Goal: Task Accomplishment & Management: Manage account settings

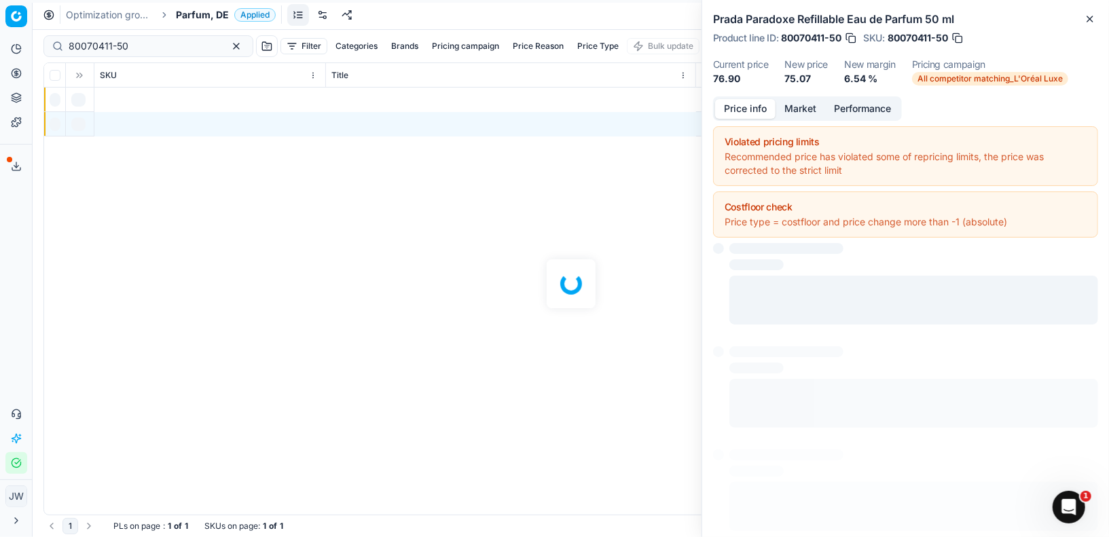
scroll to position [0, 795]
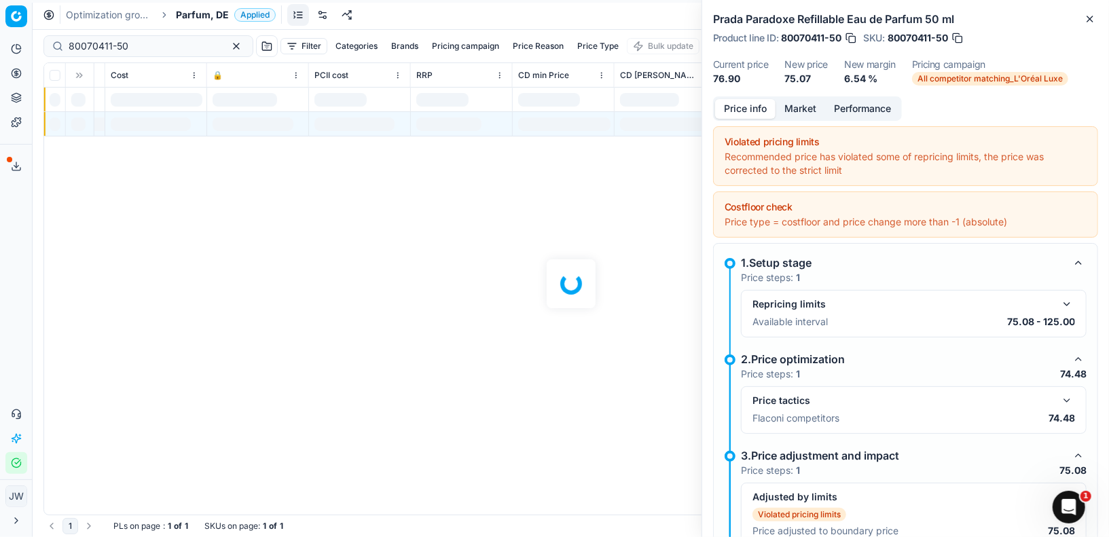
click at [19, 77] on icon at bounding box center [16, 73] width 11 height 11
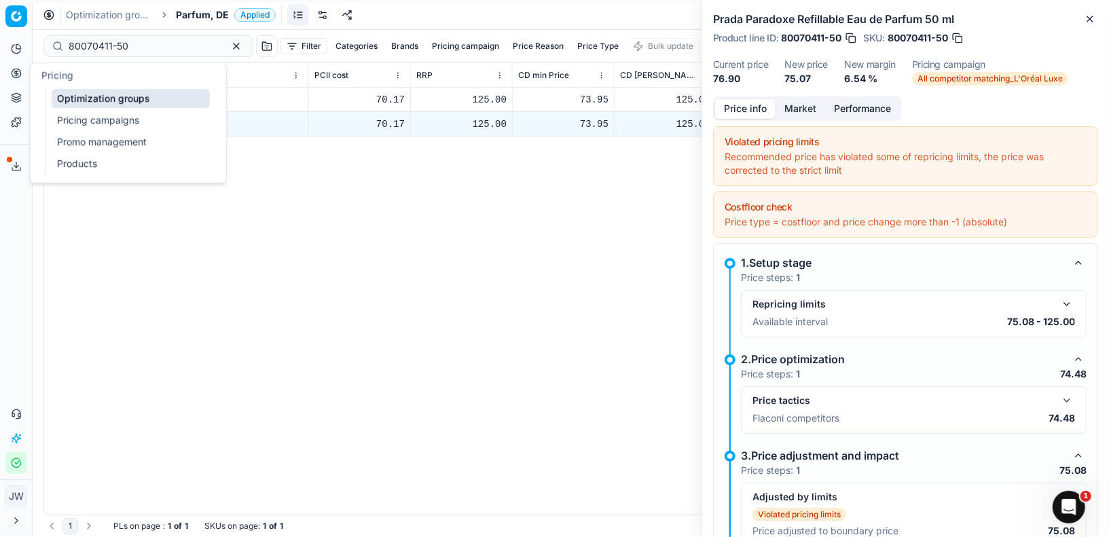
click at [69, 103] on link "Optimization groups" at bounding box center [131, 98] width 158 height 19
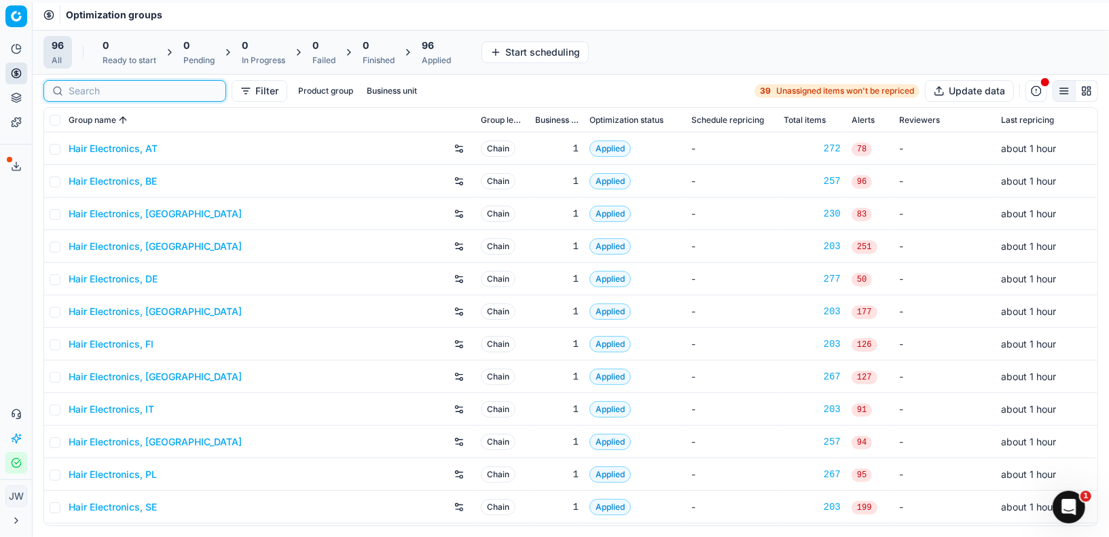
click at [74, 94] on input at bounding box center [143, 91] width 149 height 14
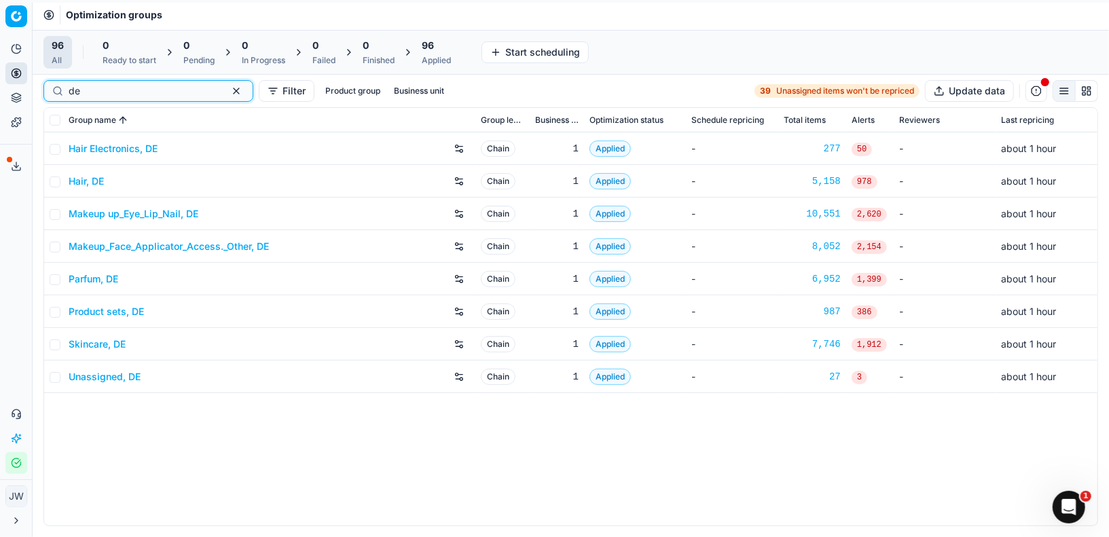
type input "de"
click at [88, 276] on link "Parfum, DE" at bounding box center [94, 279] width 50 height 14
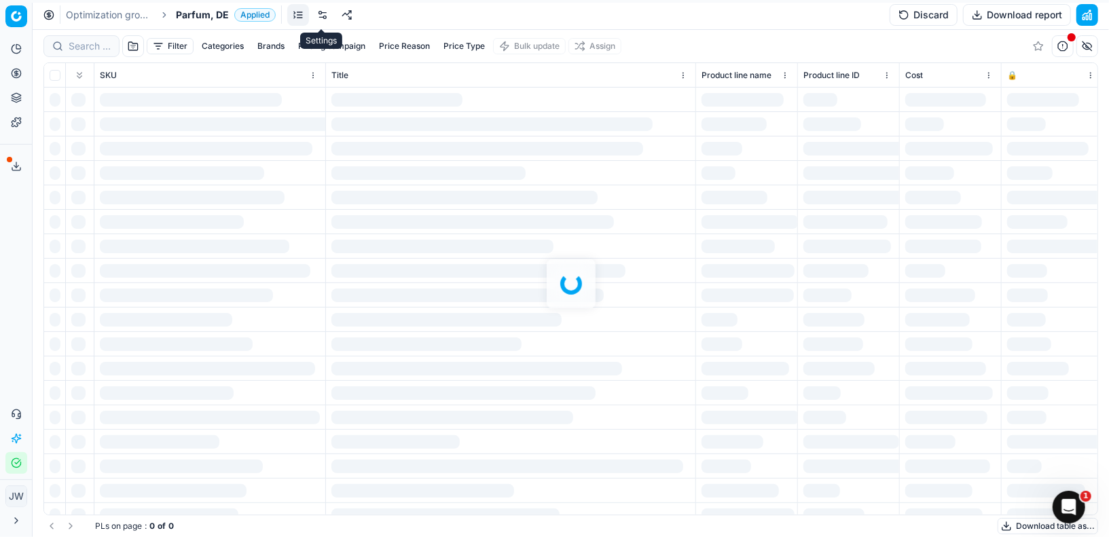
click at [317, 12] on link at bounding box center [323, 15] width 22 height 22
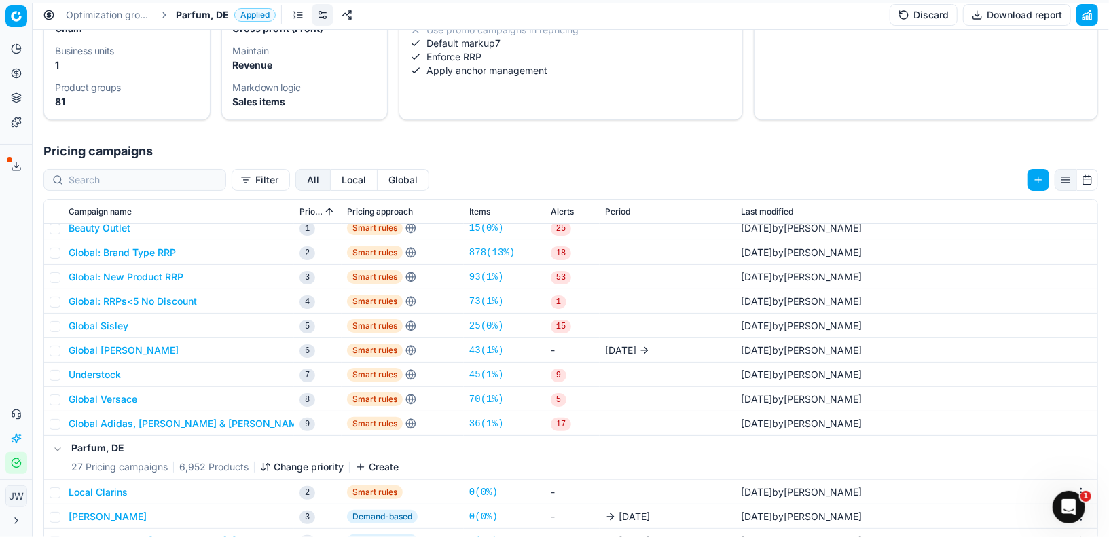
scroll to position [101, 0]
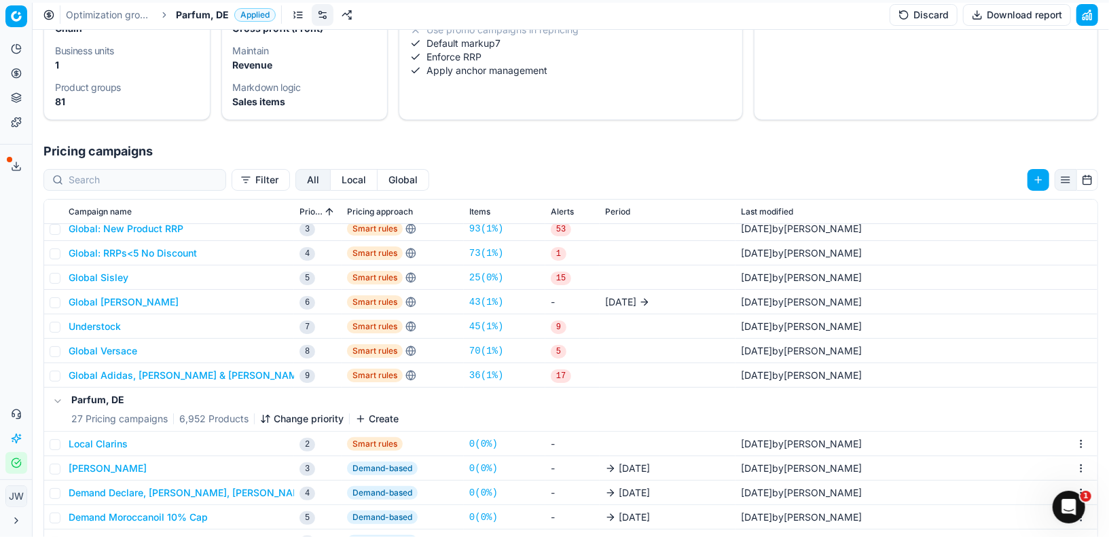
click at [331, 183] on button "Local" at bounding box center [354, 180] width 47 height 22
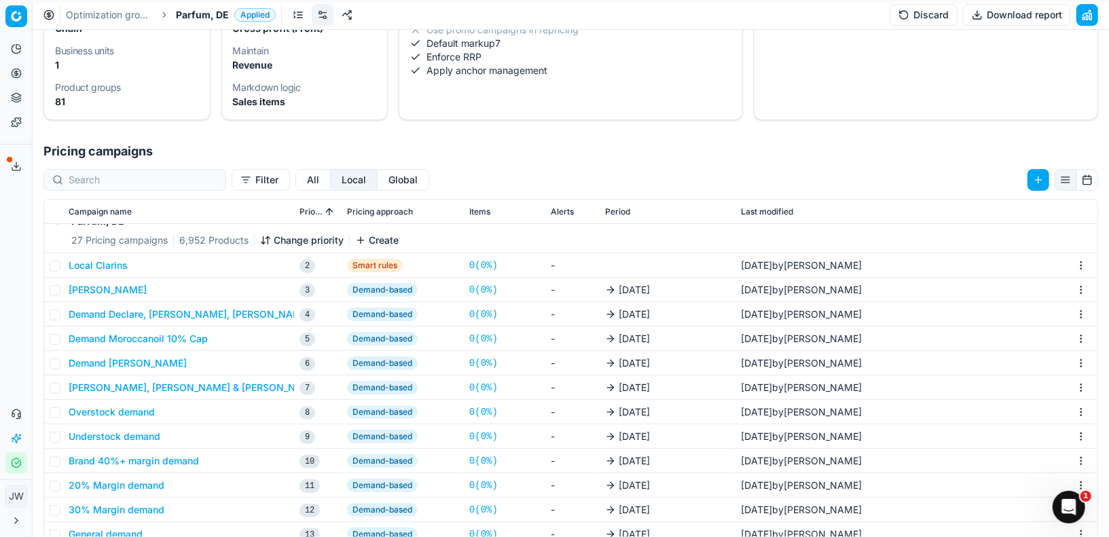
scroll to position [0, 0]
